Goal: Transaction & Acquisition: Purchase product/service

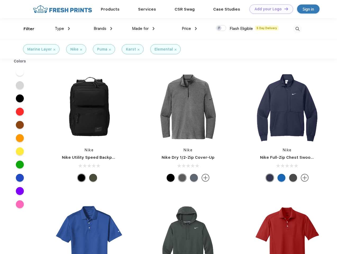
scroll to position [0, 0]
click at [269, 9] on link "Add your Logo Design Tool" at bounding box center [271, 8] width 44 height 9
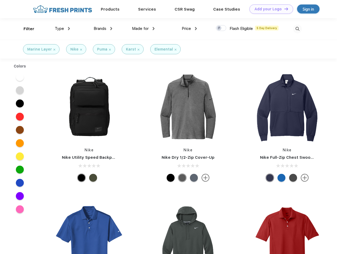
click at [0, 0] on div "Design Tool" at bounding box center [0, 0] width 0 height 0
click at [284, 9] on link "Add your Logo Design Tool" at bounding box center [271, 8] width 44 height 9
click at [25, 29] on div "Filter" at bounding box center [29, 29] width 11 height 6
click at [62, 29] on span "Type" at bounding box center [59, 28] width 9 height 5
click at [103, 29] on span "Brands" at bounding box center [100, 28] width 13 height 5
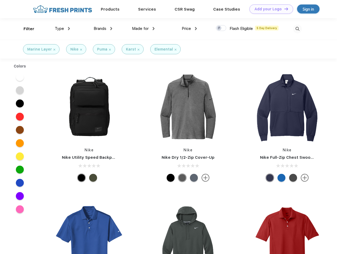
click at [143, 29] on span "Made for" at bounding box center [140, 28] width 17 height 5
click at [189, 29] on span "Price" at bounding box center [186, 28] width 9 height 5
click at [221, 28] on div at bounding box center [221, 28] width 10 height 6
click at [219, 28] on input "checkbox" at bounding box center [217, 26] width 3 height 3
click at [297, 29] on img at bounding box center [297, 29] width 9 height 9
